Goal: Task Accomplishment & Management: Manage account settings

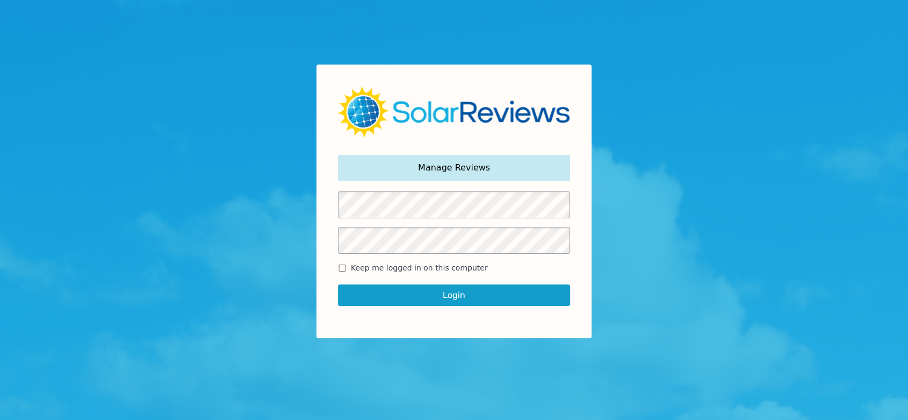
click at [363, 270] on span "Keep me logged in on this computer" at bounding box center [419, 267] width 137 height 11
click at [347, 270] on input "Keep me logged in on this computer" at bounding box center [342, 267] width 9 height 7
checkbox input "true"
click at [383, 295] on button "Login" at bounding box center [454, 294] width 232 height 21
click at [468, 286] on button "Login" at bounding box center [454, 294] width 232 height 21
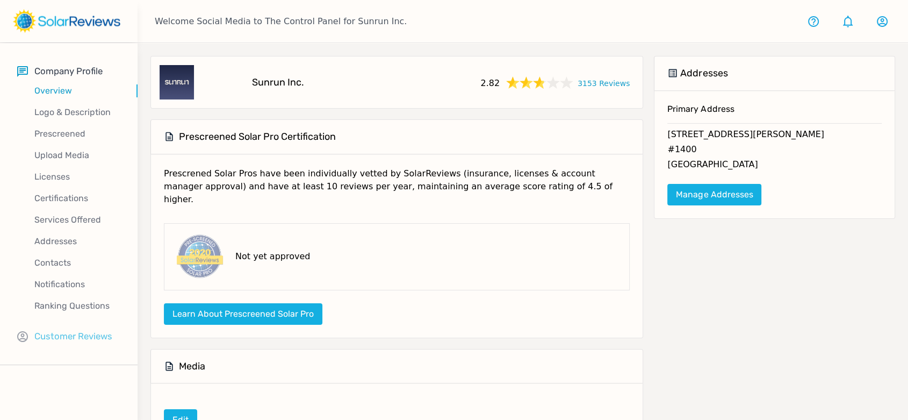
click at [89, 336] on p "Customer Reviews" at bounding box center [73, 335] width 78 height 13
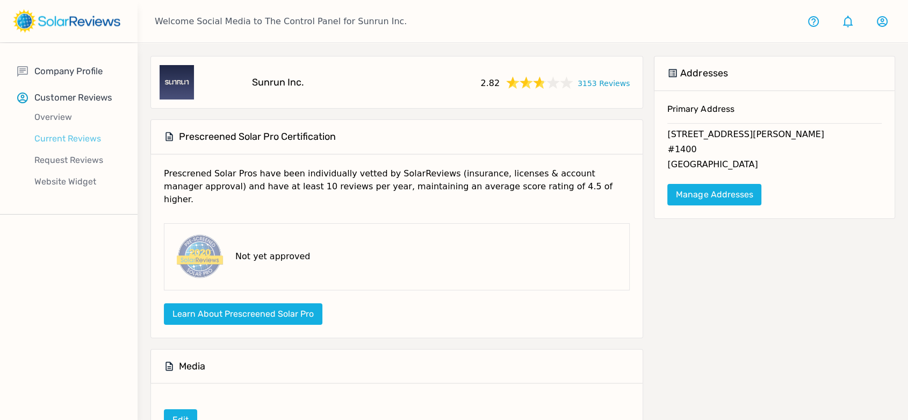
click at [77, 135] on p "Current Reviews" at bounding box center [77, 138] width 120 height 13
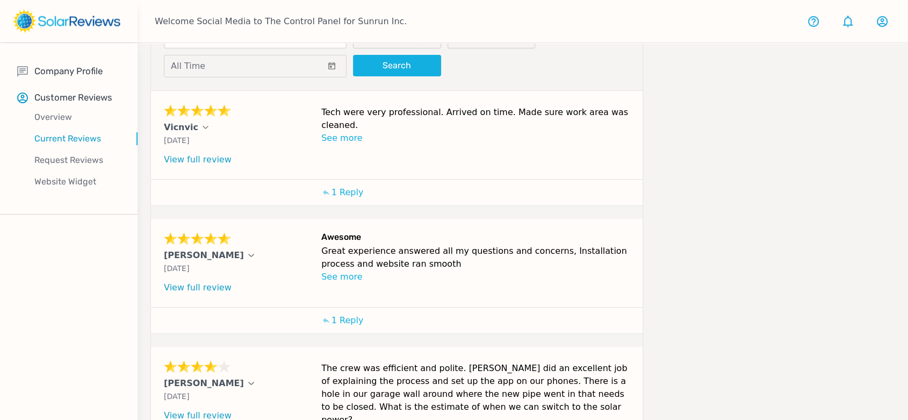
scroll to position [239, 0]
